Goal: Task Accomplishment & Management: Use online tool/utility

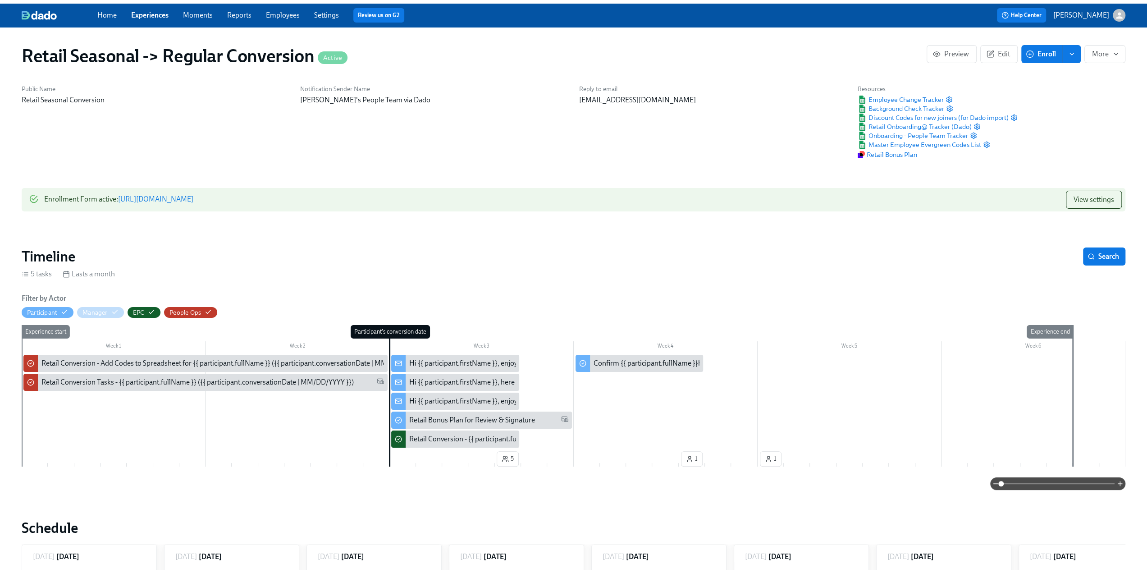
scroll to position [0, 28]
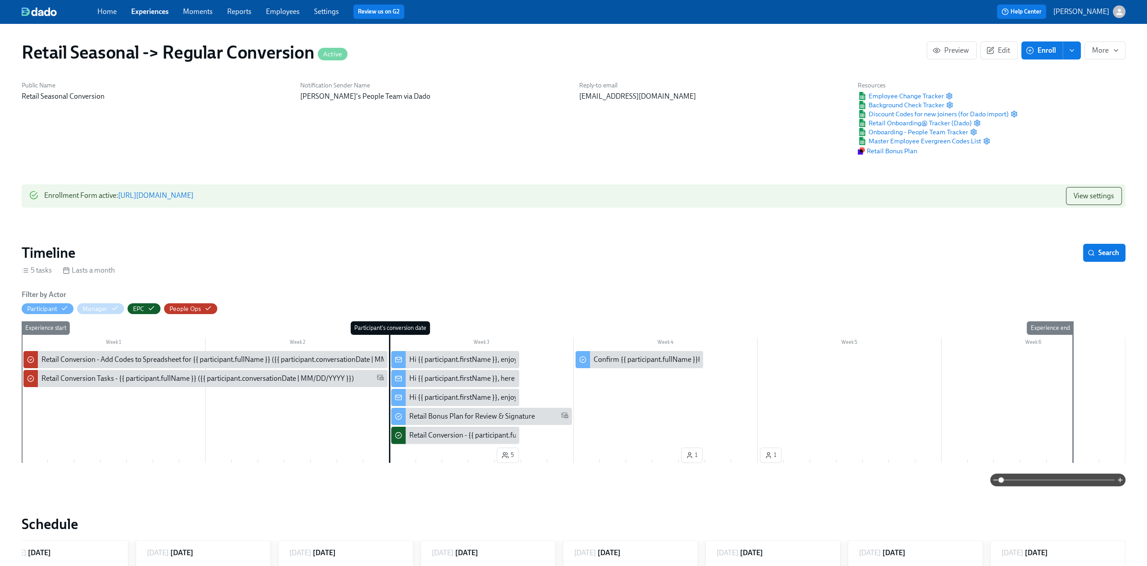
click at [145, 18] on div "Home Experiences Moments Reports Employees Settings Review us on G2" at bounding box center [354, 12] width 514 height 14
click at [151, 13] on link "Experiences" at bounding box center [149, 11] width 37 height 9
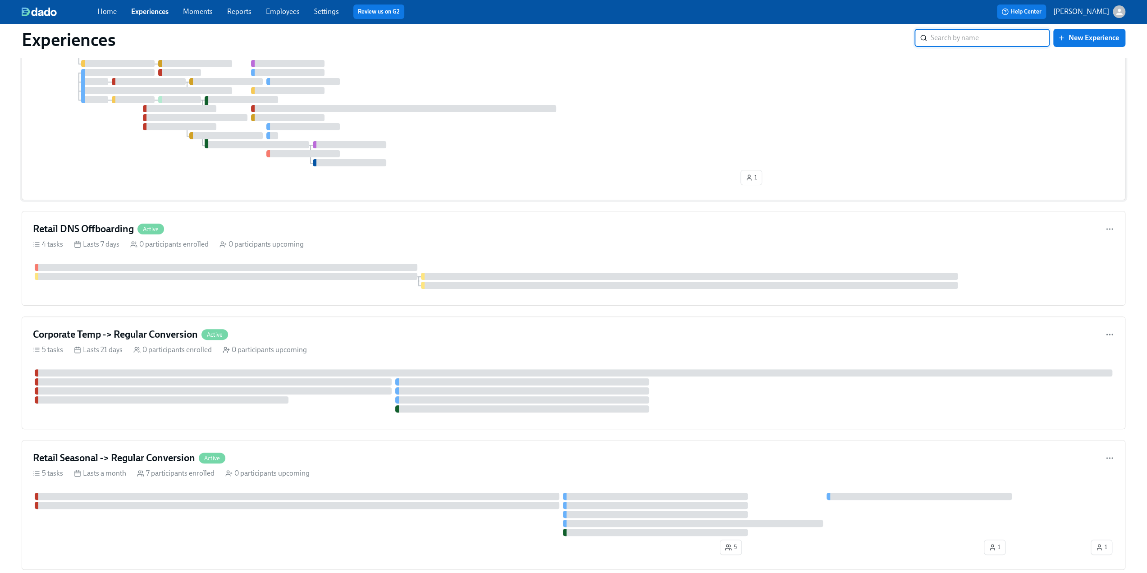
scroll to position [180, 0]
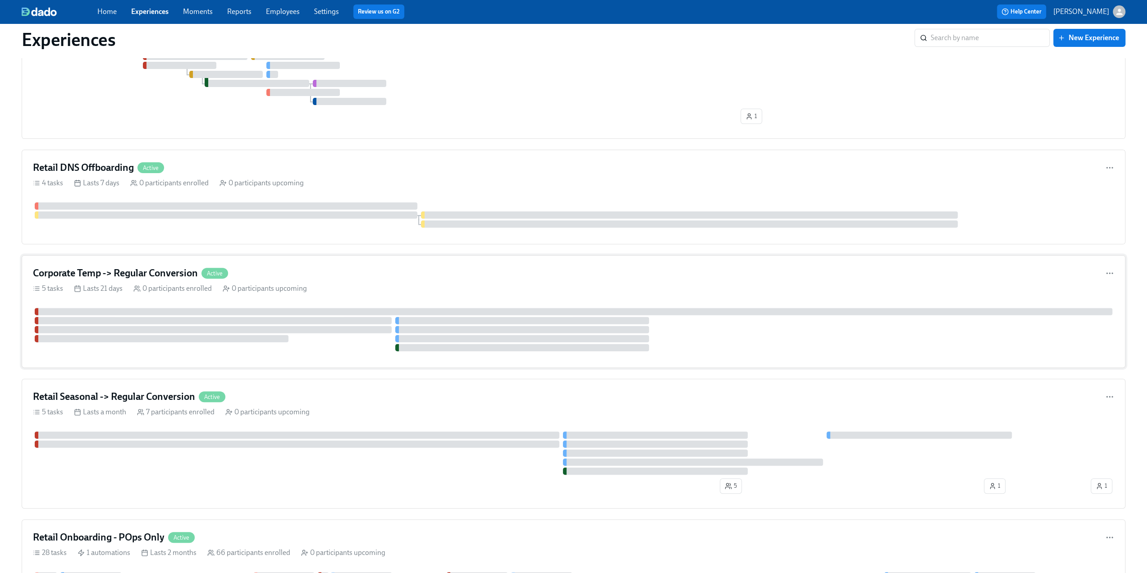
click at [125, 267] on h4 "Corporate Temp -> Regular Conversion" at bounding box center [115, 273] width 165 height 14
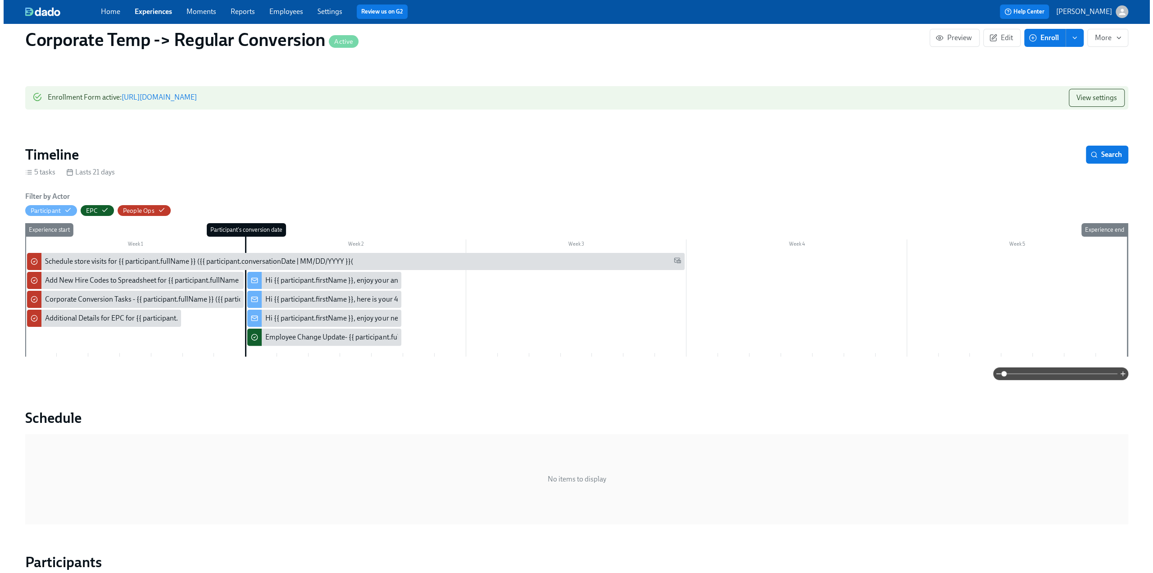
scroll to position [90, 0]
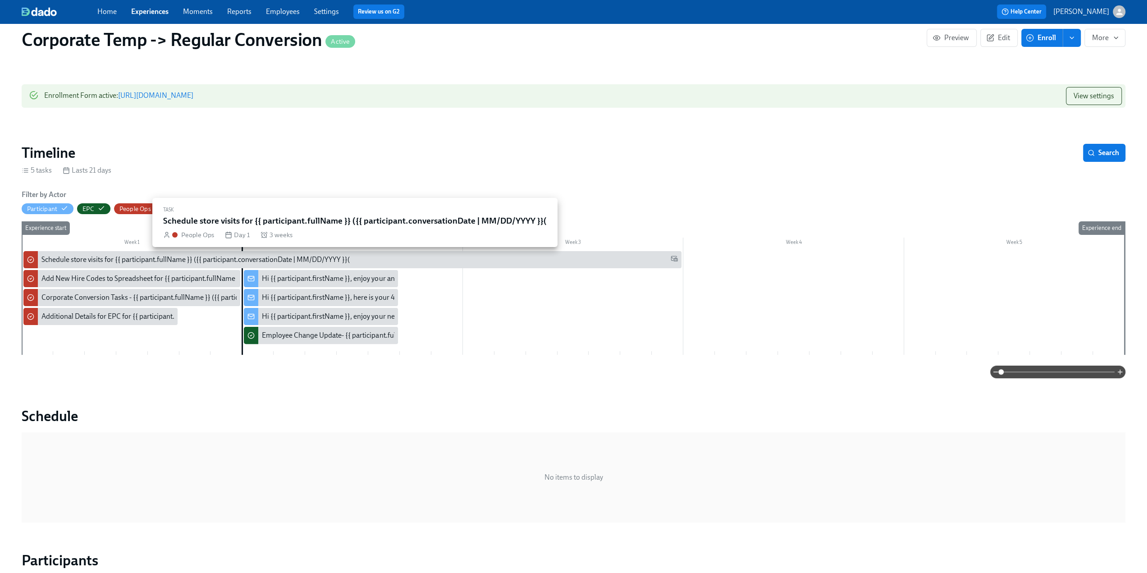
click at [104, 258] on div "Schedule store visits for {{ participant.fullName }} ({{ participant.conversati…" at bounding box center [195, 260] width 308 height 10
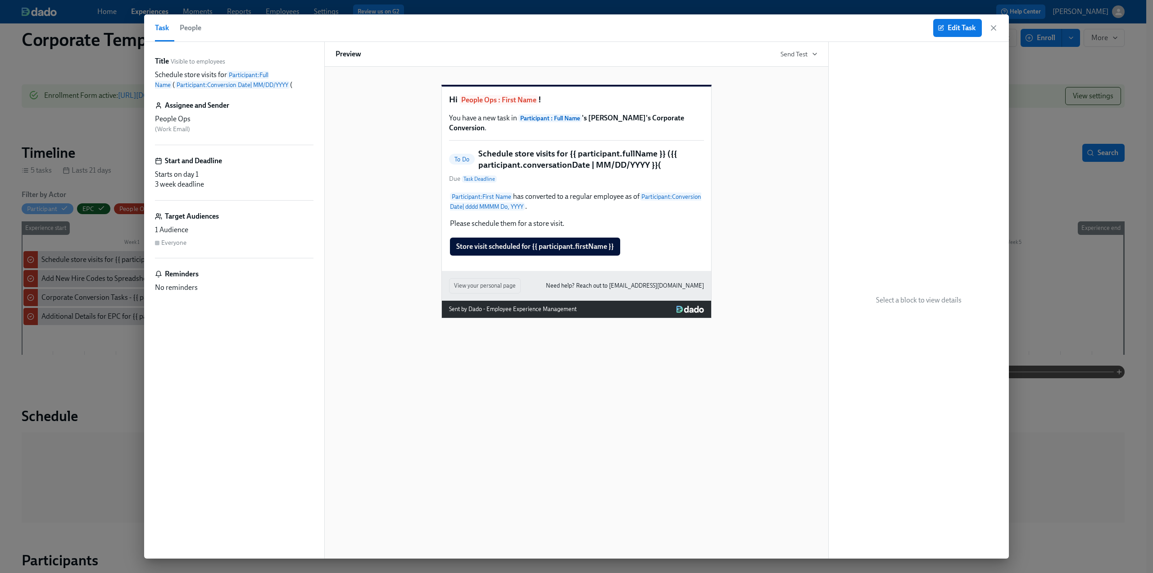
click at [994, 33] on div "Edit Task" at bounding box center [966, 28] width 65 height 18
click at [994, 25] on icon "button" at bounding box center [993, 27] width 9 height 9
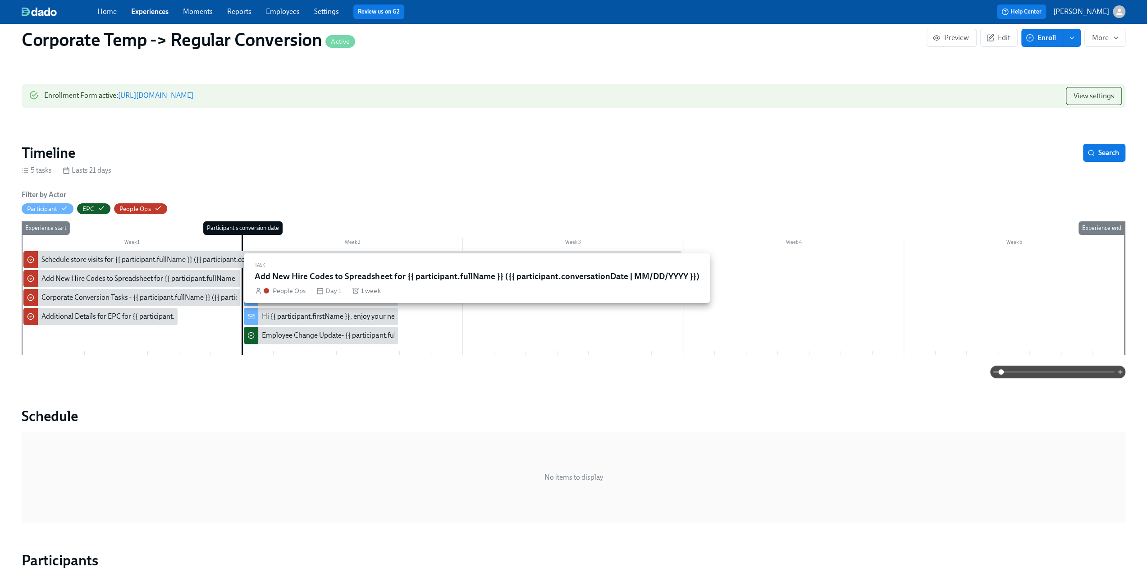
click at [138, 278] on div "Add New Hire Codes to Spreadsheet for {{ participant.fullName }} ({{ participan…" at bounding box center [220, 278] width 358 height 10
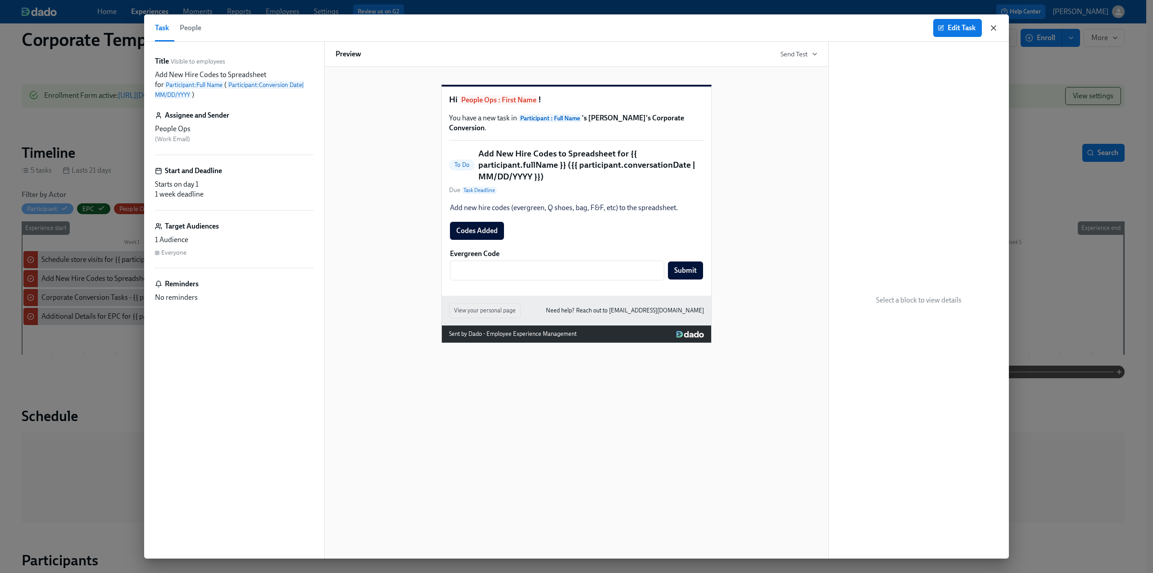
click at [994, 27] on icon "button" at bounding box center [993, 27] width 9 height 9
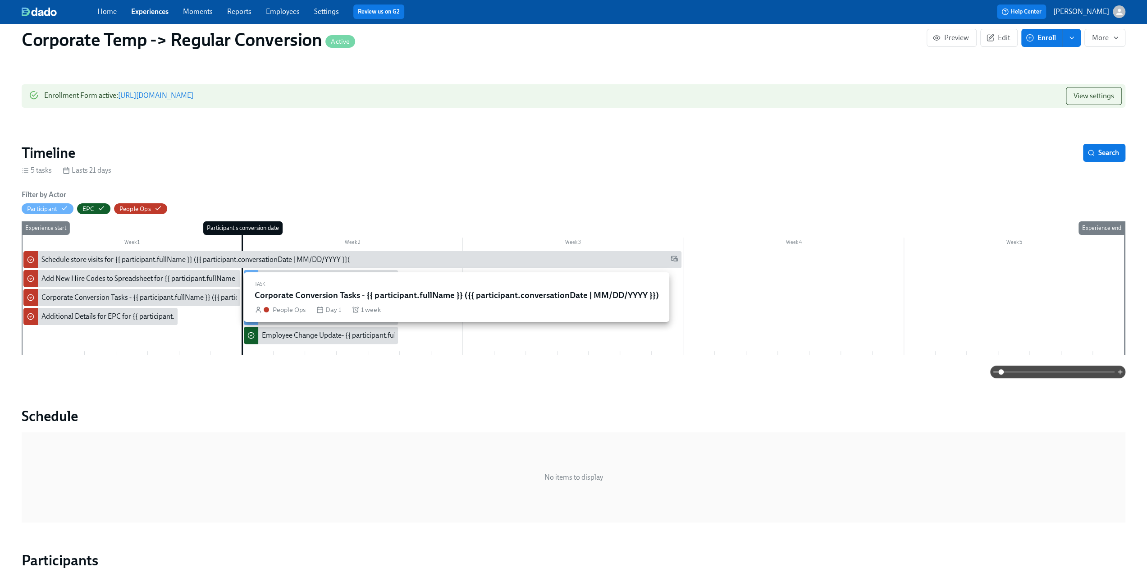
click at [118, 299] on div "Corporate Conversion Tasks - {{ participant.fullName }} ({{ participant.convers…" at bounding box center [204, 297] width 326 height 10
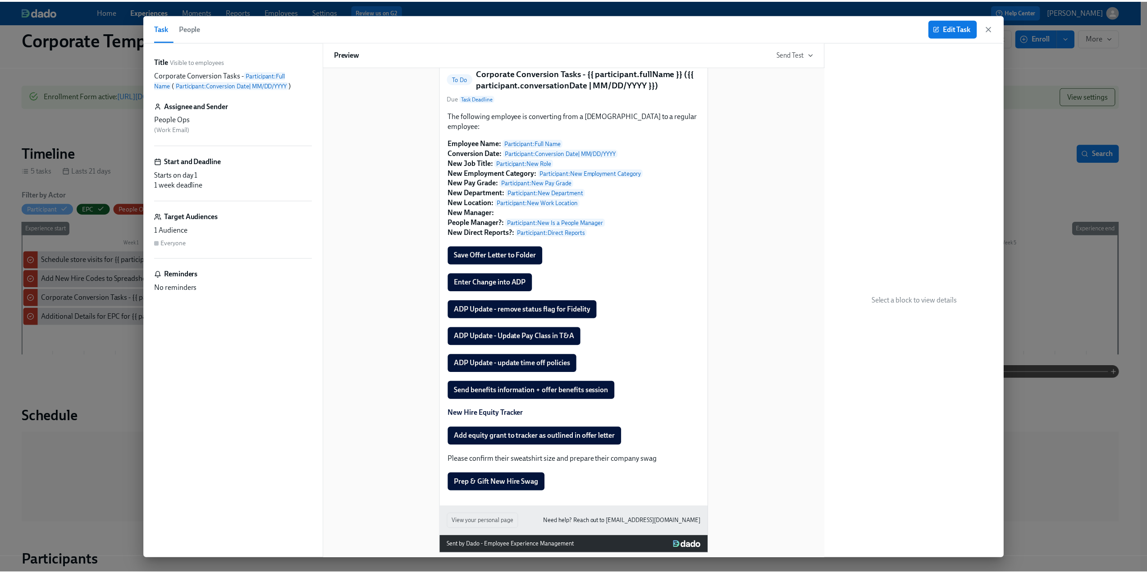
scroll to position [89, 0]
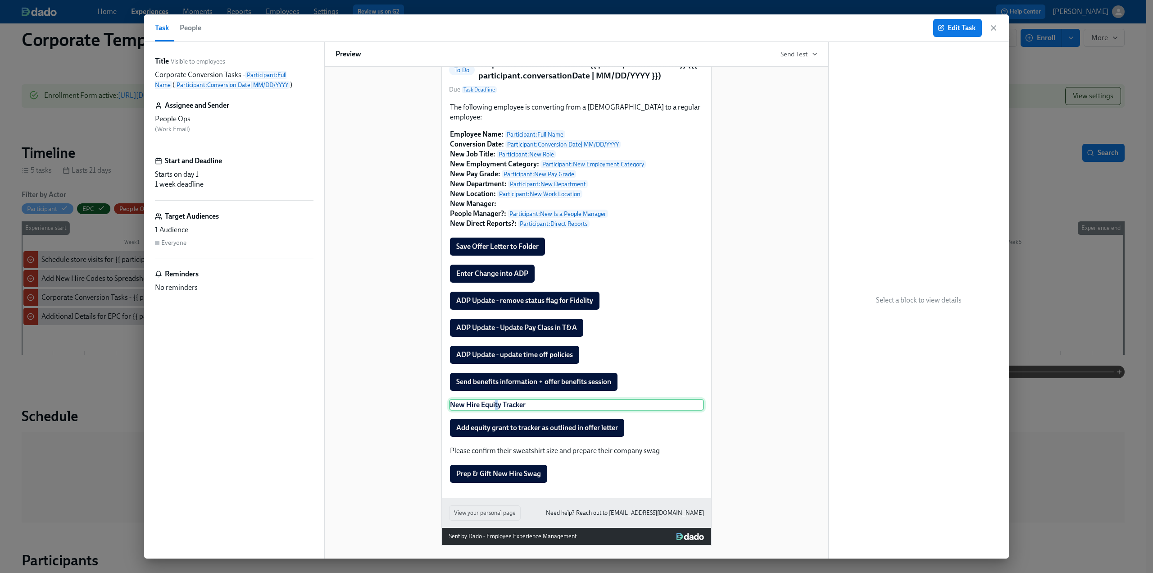
click at [492, 404] on div "New Hire Equity Tracker" at bounding box center [576, 405] width 255 height 12
click at [503, 403] on div "New Hire Equity Tracker" at bounding box center [576, 405] width 255 height 12
click at [994, 27] on icon "button" at bounding box center [993, 27] width 9 height 9
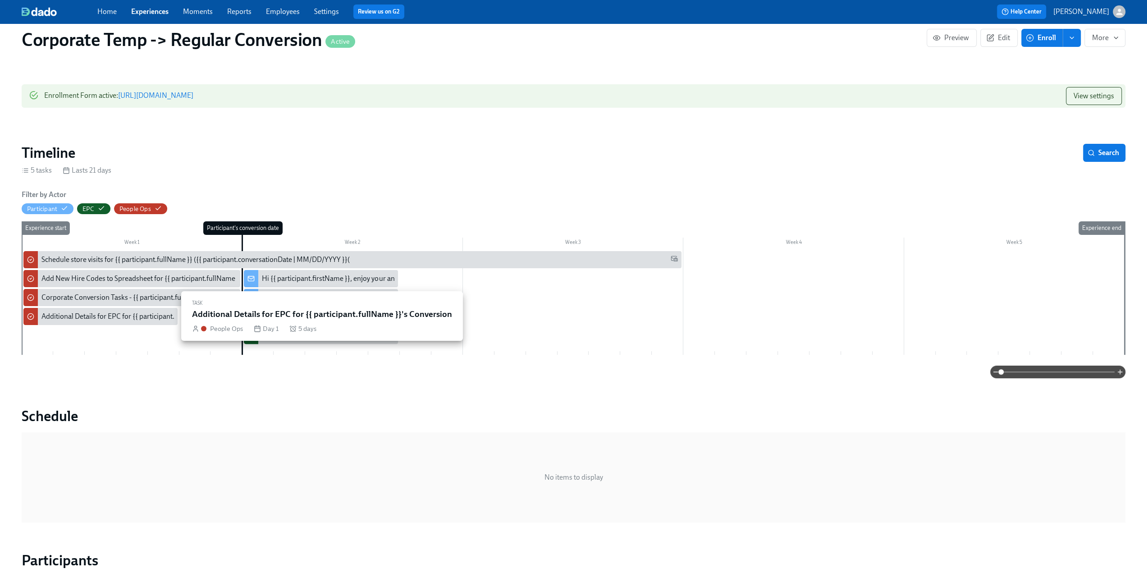
click at [53, 320] on div "Additional Details for EPC for {{ participant.fullName }}'s Conversion" at bounding box center [146, 316] width 210 height 10
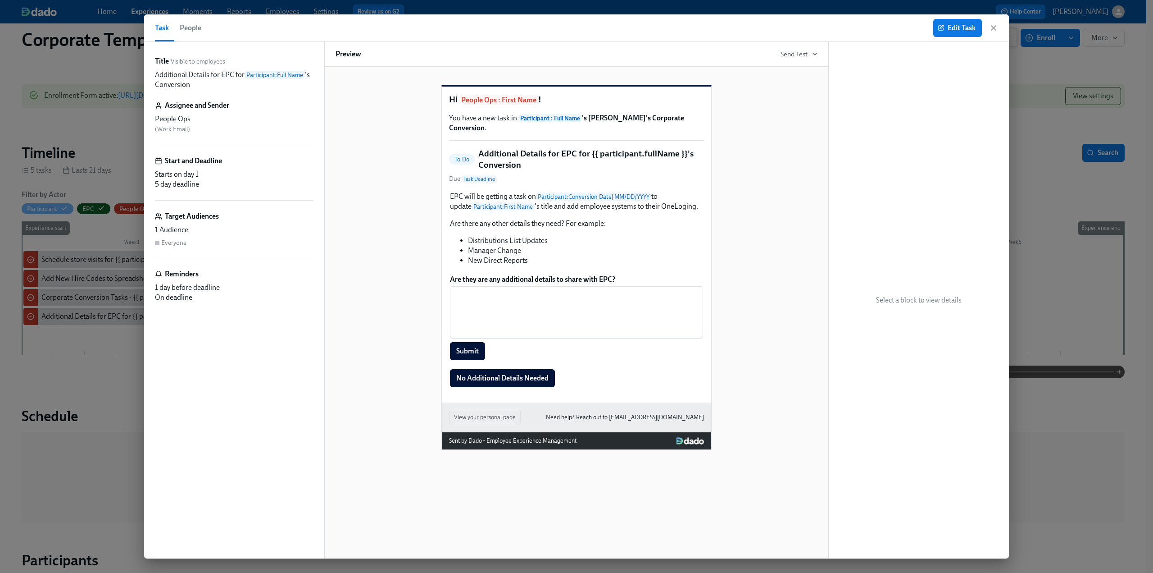
click at [995, 28] on icon "button" at bounding box center [993, 27] width 9 height 9
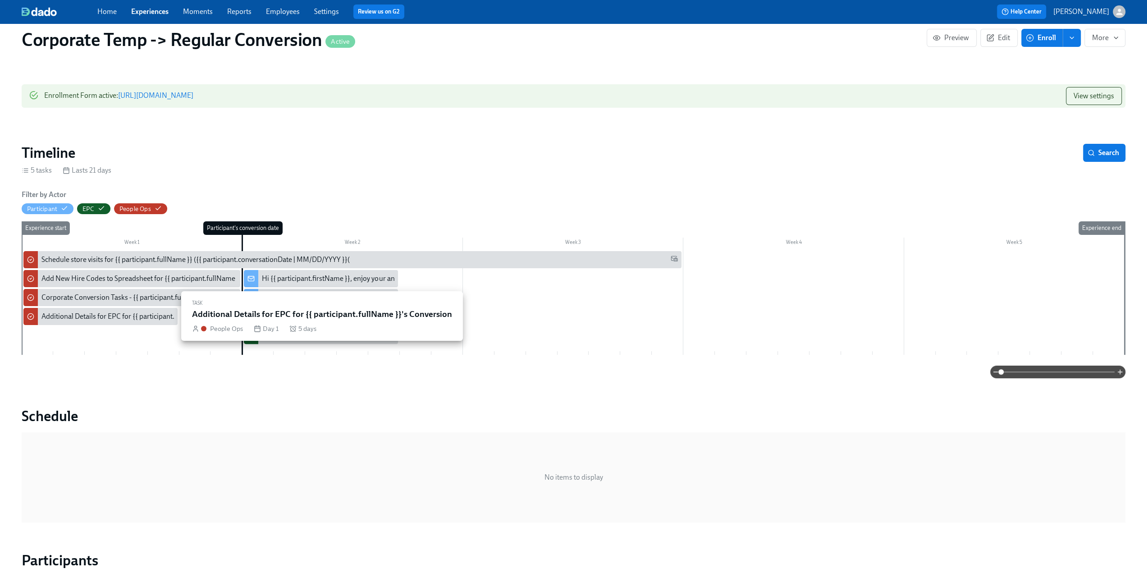
click at [110, 318] on div "Additional Details for EPC for {{ participant.fullName }}'s Conversion" at bounding box center [146, 316] width 210 height 10
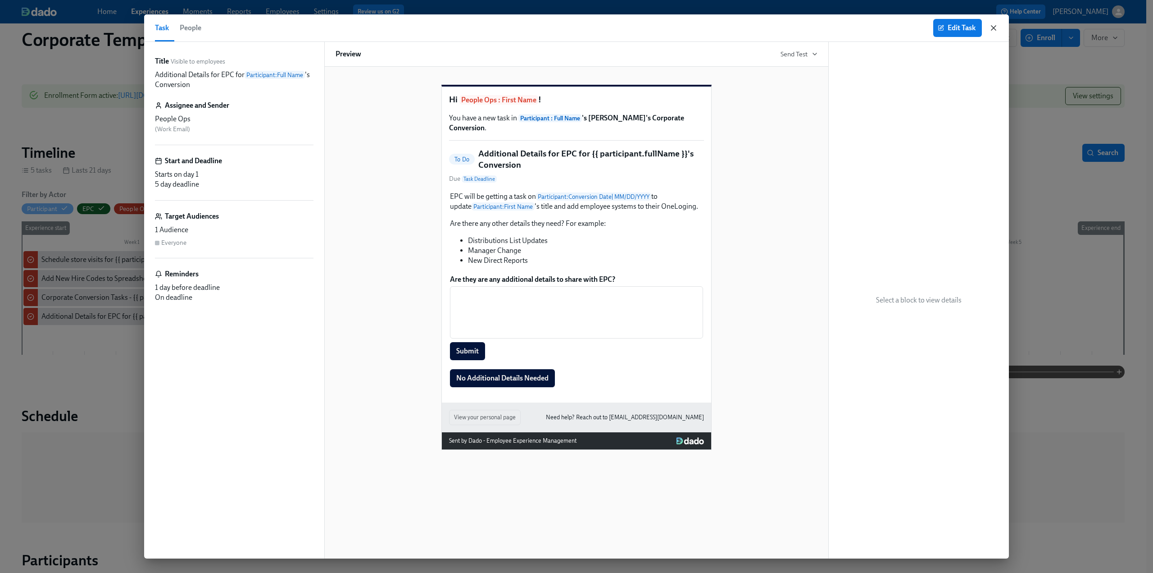
click at [993, 26] on icon "button" at bounding box center [993, 27] width 9 height 9
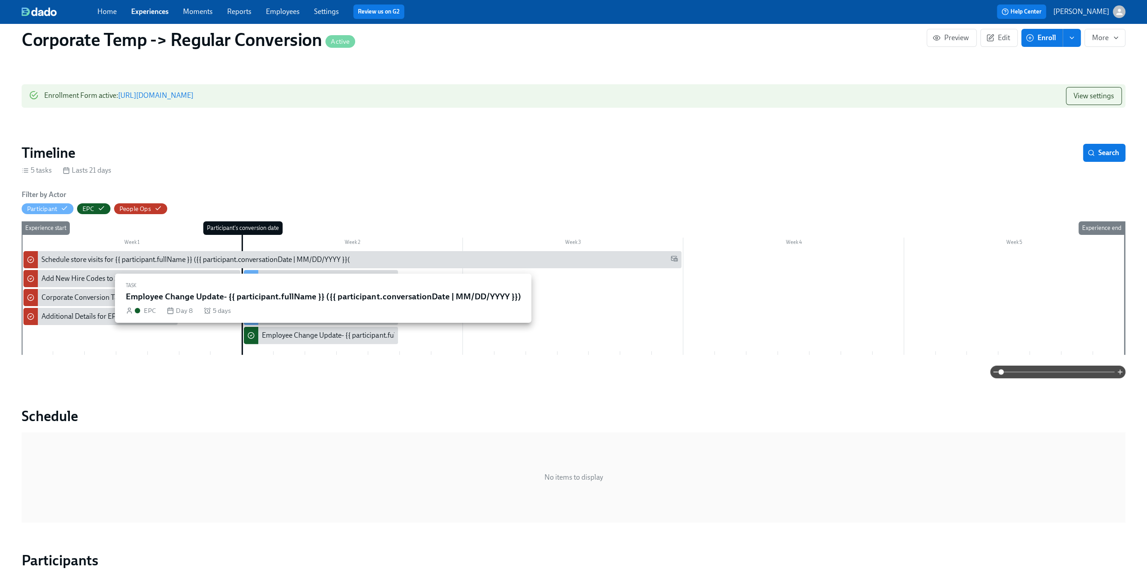
click at [273, 337] on div "Employee Change Update- {{ participant.fullName }} ({{ participant.conversation…" at bounding box center [421, 335] width 318 height 10
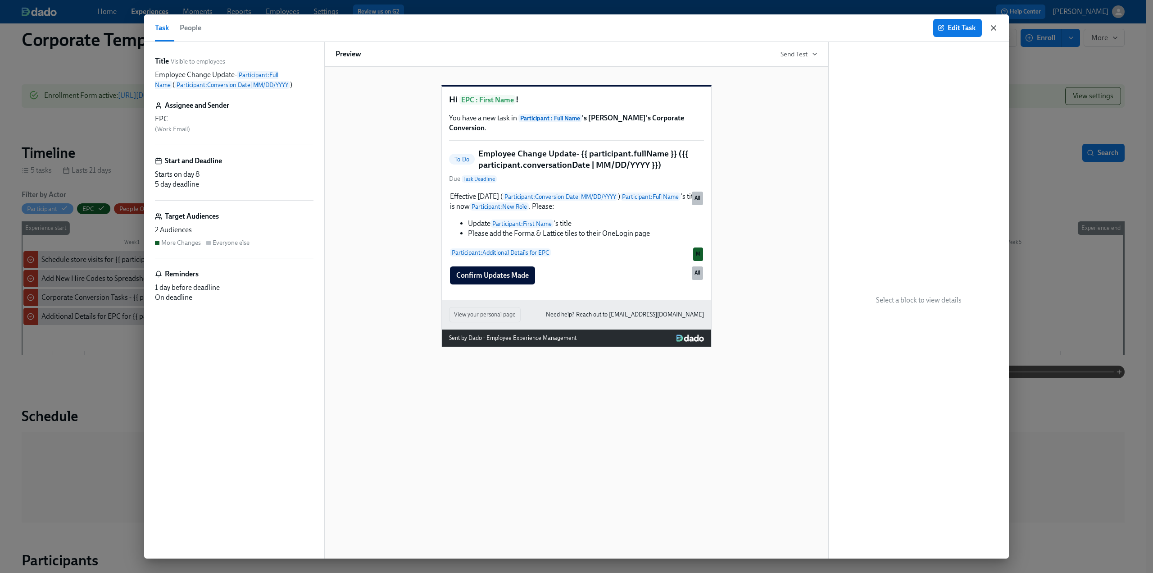
click at [996, 28] on icon "button" at bounding box center [993, 27] width 9 height 9
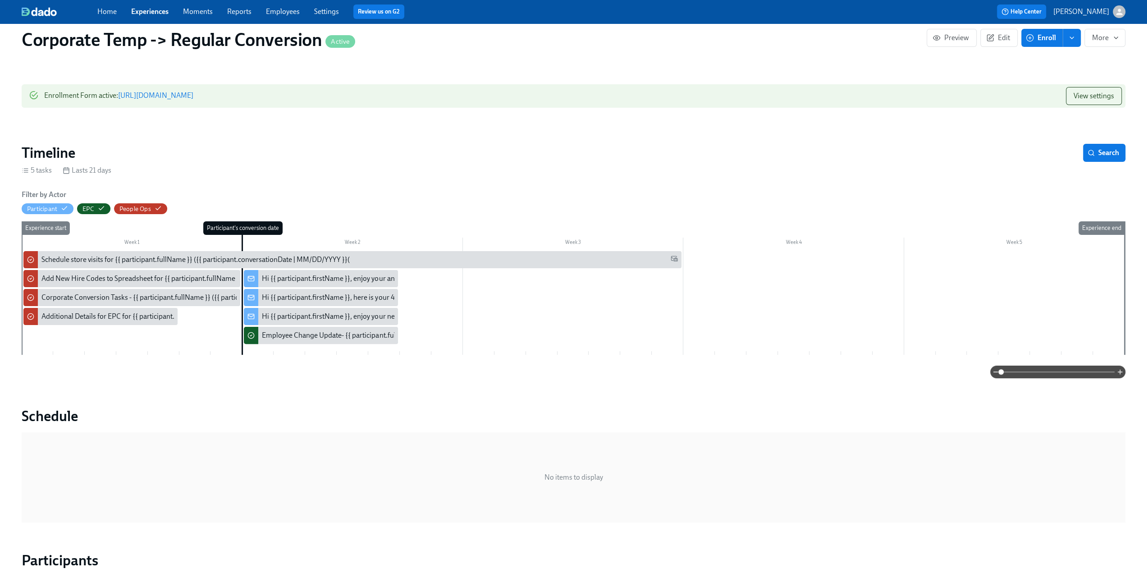
click at [363, 281] on div "Hi {{ participant.firstName }}, enjoy your annual $50 off codes." at bounding box center [357, 278] width 191 height 10
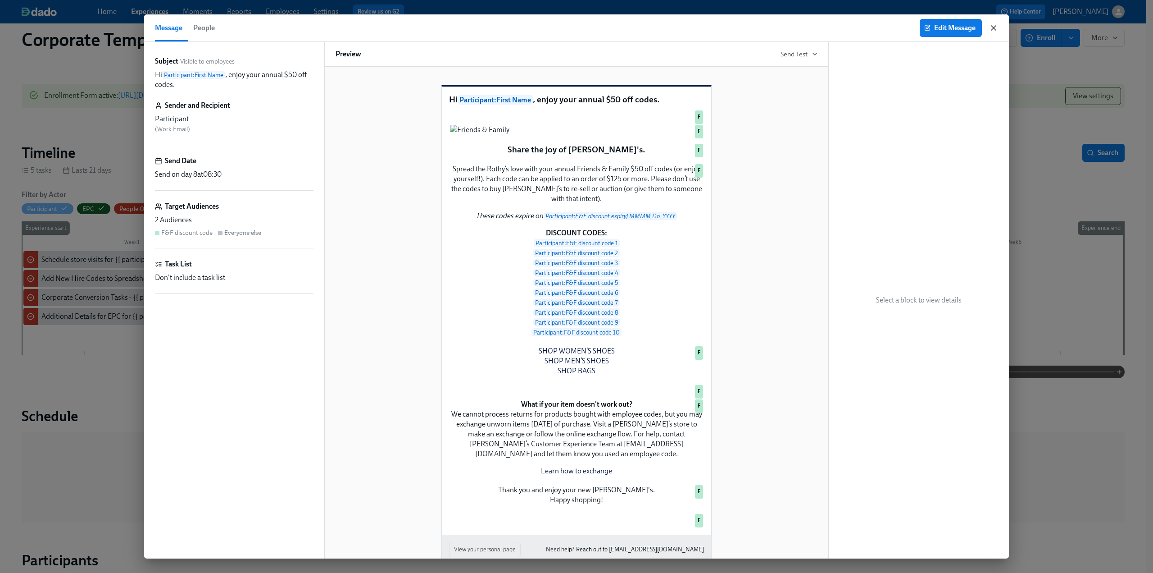
click at [992, 31] on icon "button" at bounding box center [993, 27] width 9 height 9
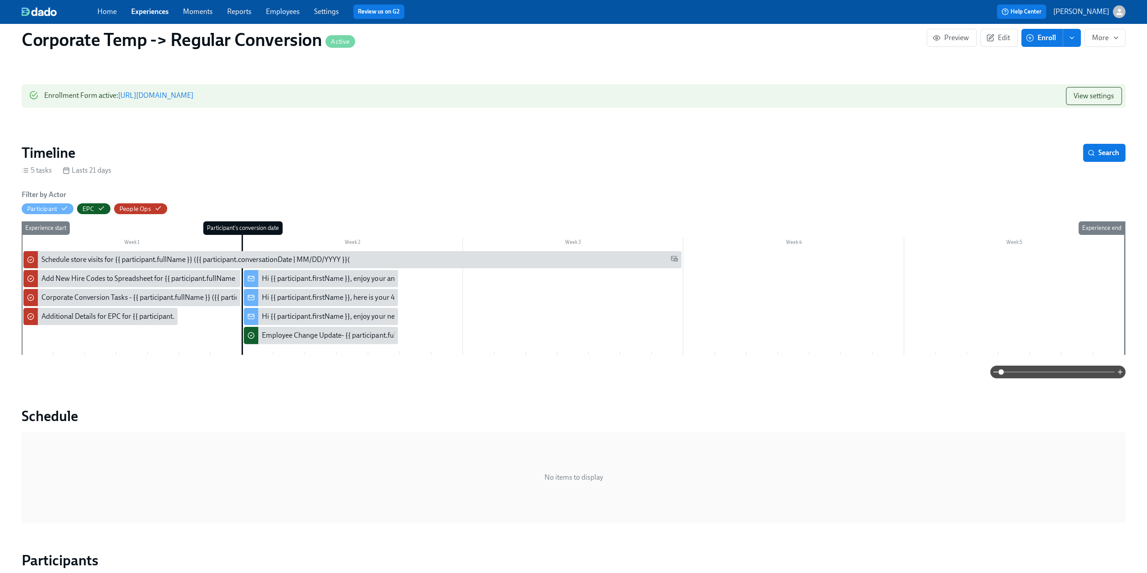
click at [153, 10] on link "Experiences" at bounding box center [149, 11] width 37 height 9
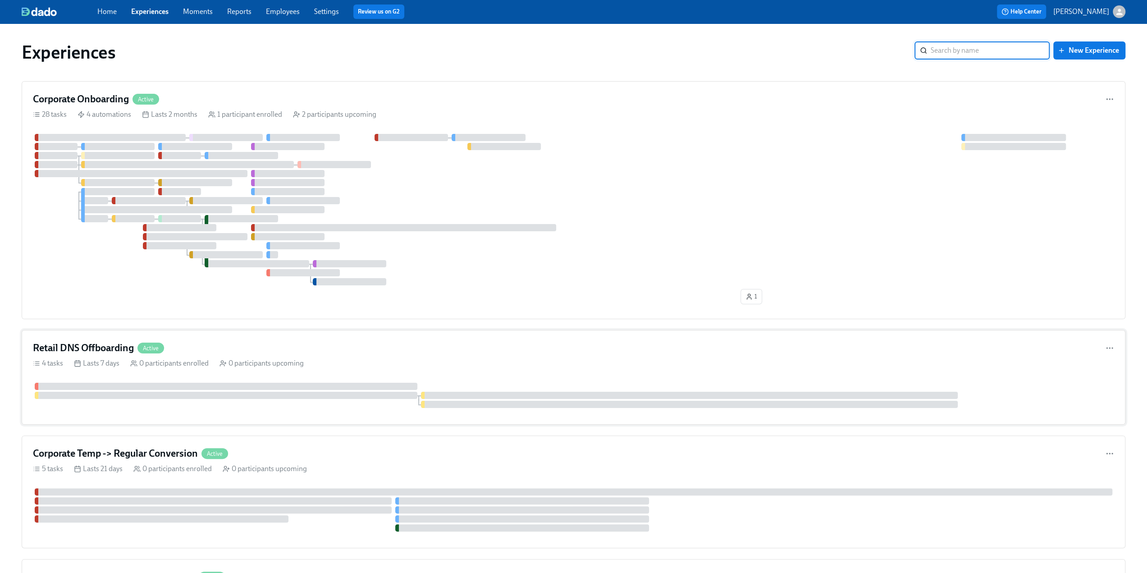
click at [278, 344] on div "Retail DNS Offboarding Active" at bounding box center [573, 348] width 1081 height 14
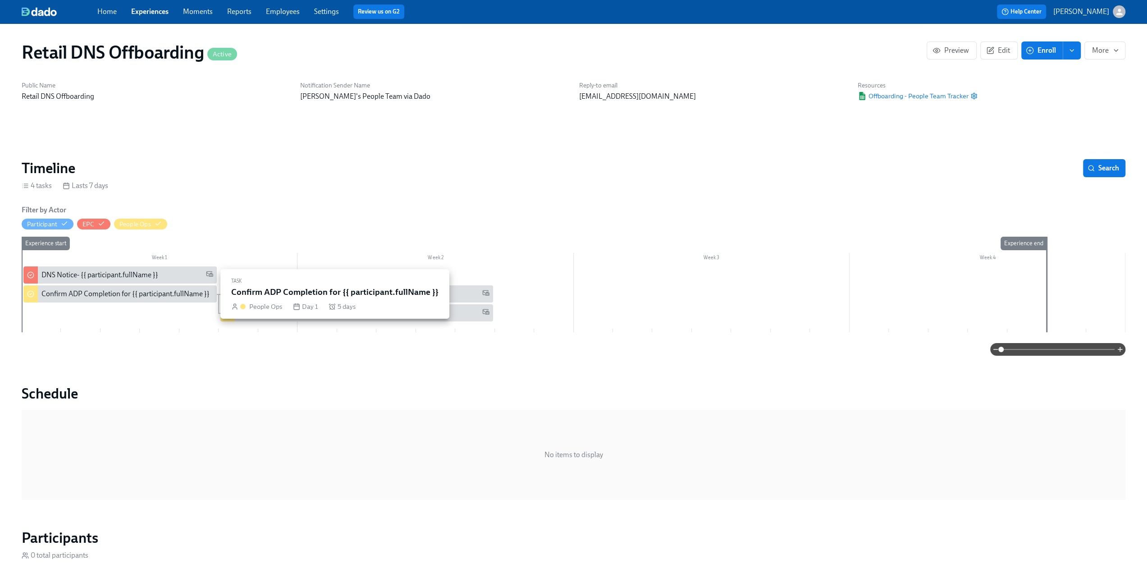
click at [112, 296] on div "Confirm ADP Completion for {{ participant.fullName }}" at bounding box center [125, 294] width 168 height 10
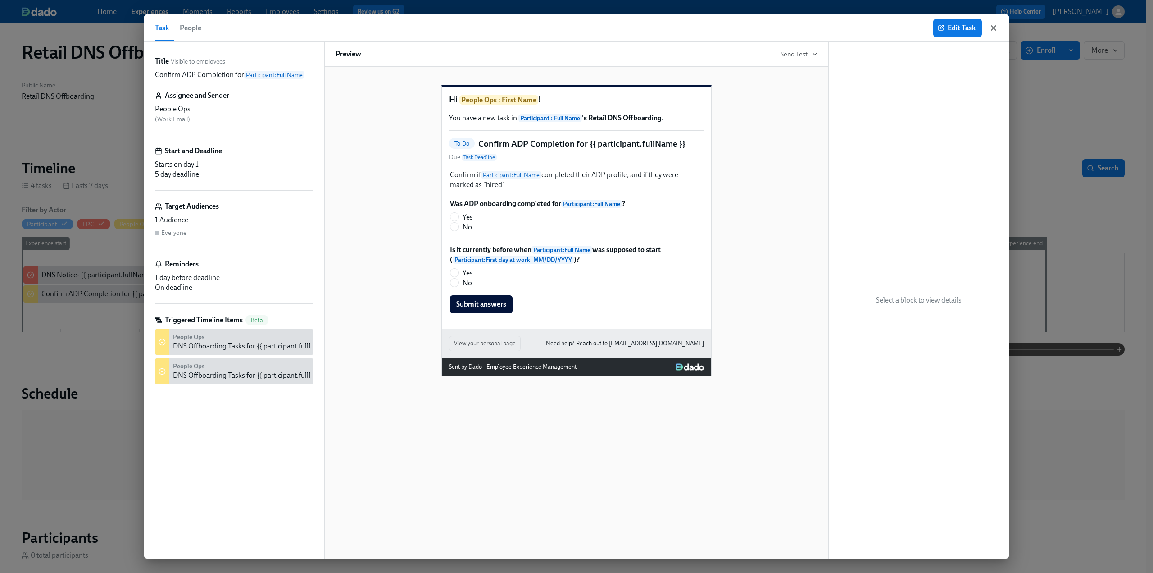
click at [995, 25] on icon "button" at bounding box center [993, 27] width 9 height 9
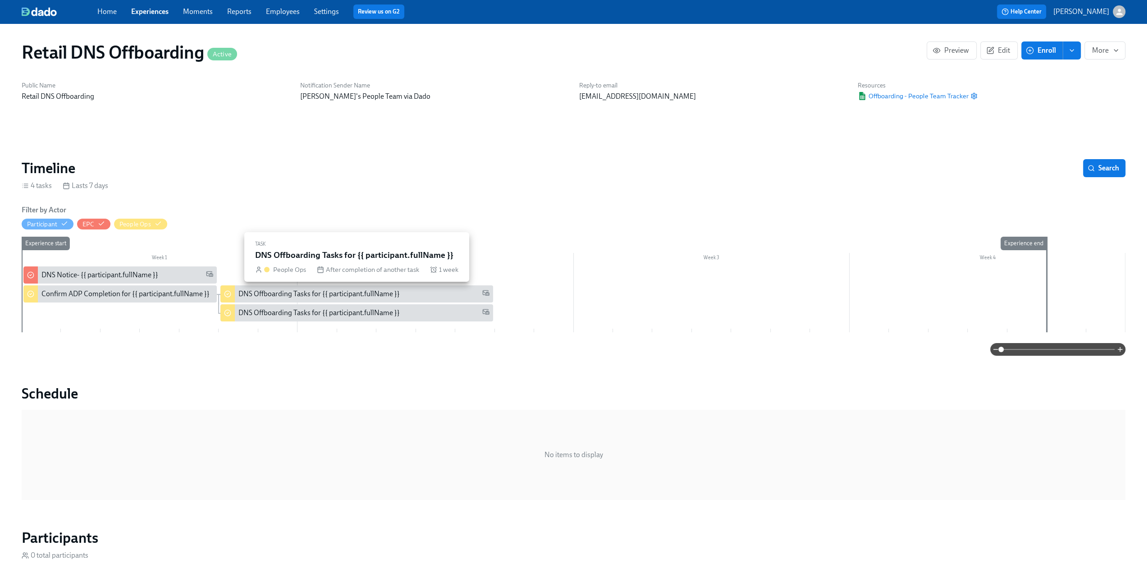
click at [394, 292] on div "DNS Offboarding Tasks for {{ participant.fullName }}" at bounding box center [318, 294] width 161 height 10
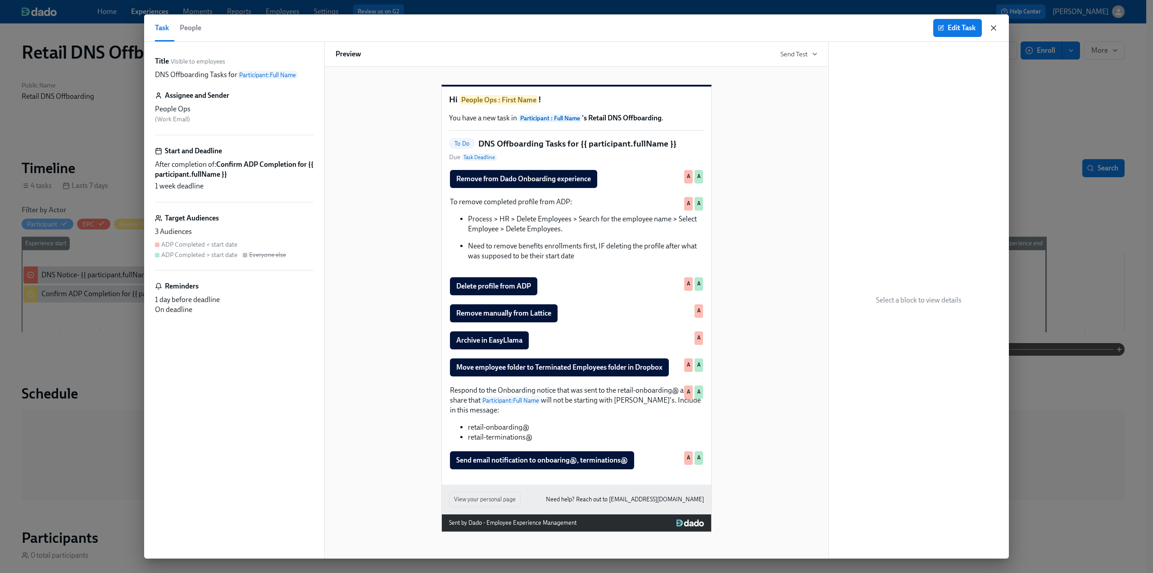
click at [995, 27] on icon "button" at bounding box center [994, 28] width 5 height 5
